Goal: Navigation & Orientation: Go to known website

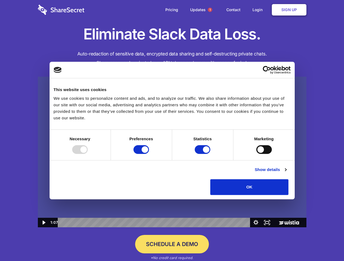
click at [172, 131] on img at bounding box center [172, 152] width 268 height 151
click at [88, 154] on div at bounding box center [80, 149] width 16 height 9
click at [149, 154] on input "Preferences" at bounding box center [141, 149] width 16 height 9
checkbox input "false"
